Goal: Check status: Check status

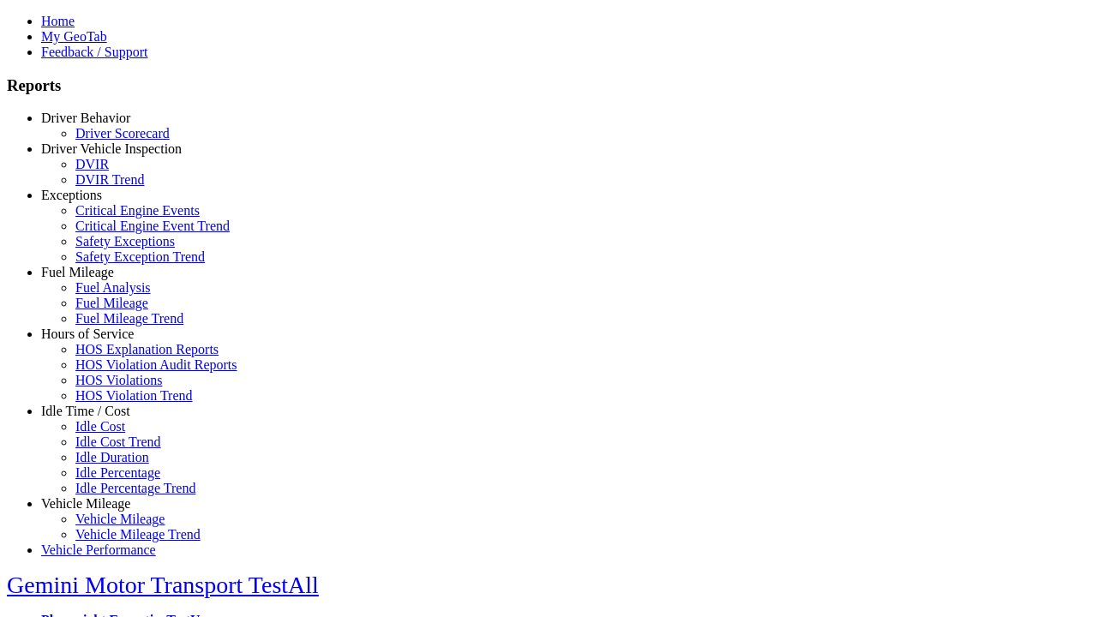
click at [99, 125] on link "Driver Behavior" at bounding box center [85, 118] width 89 height 15
click at [111, 139] on link "Driver Scorecard" at bounding box center [122, 131] width 94 height 15
